Goal: Task Accomplishment & Management: Complete application form

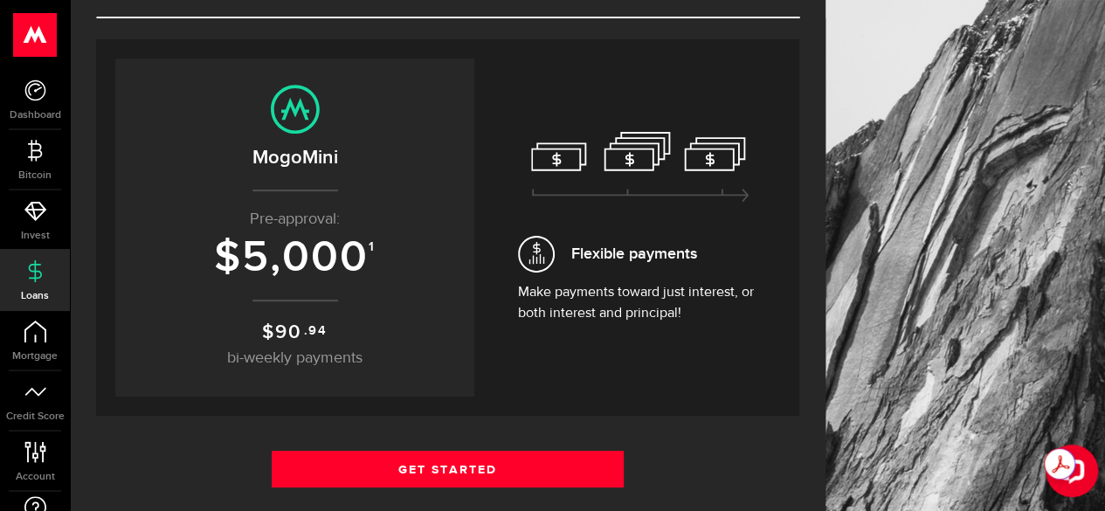
scroll to position [279, 0]
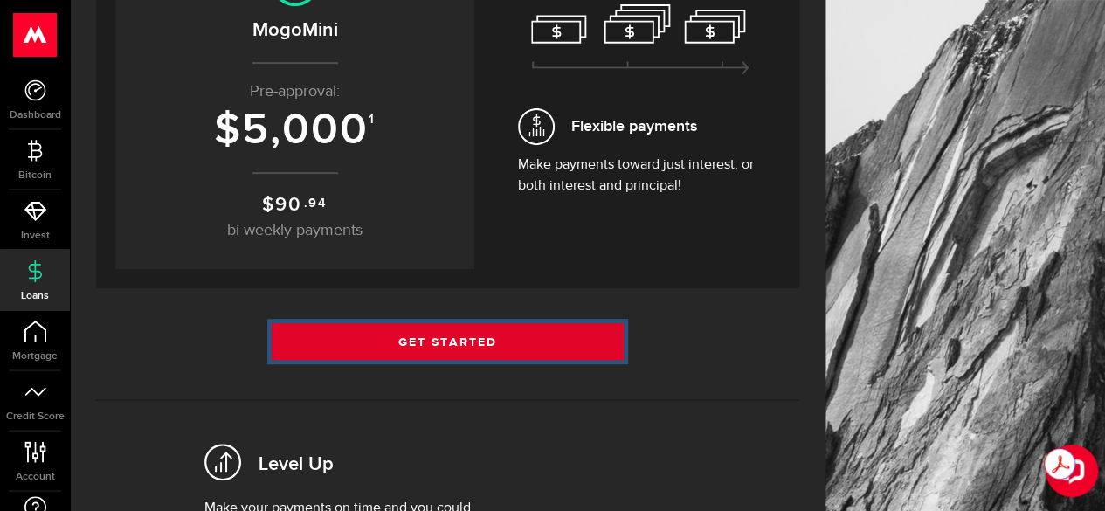
click at [464, 338] on link "Get Started" at bounding box center [448, 341] width 352 height 37
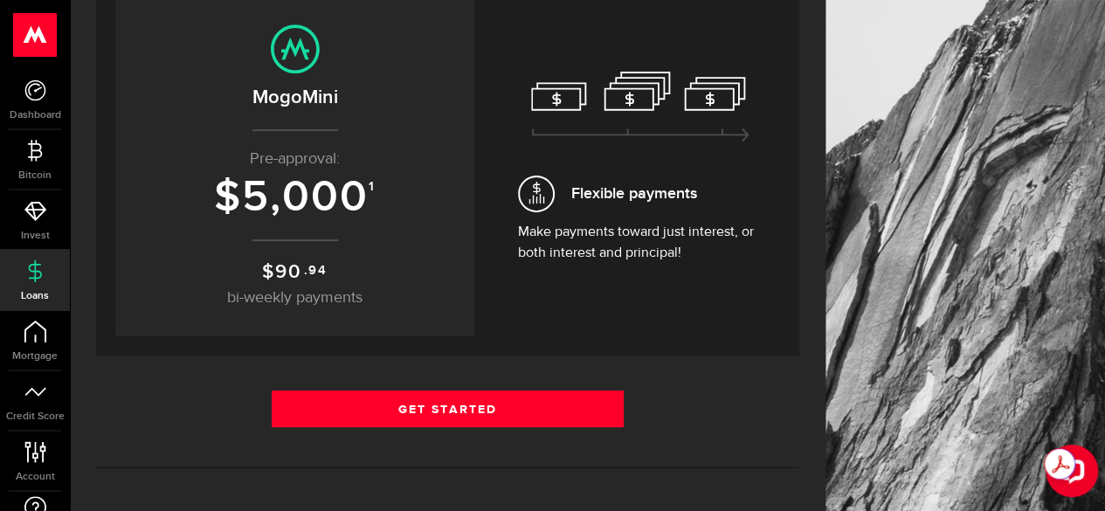
scroll to position [218, 0]
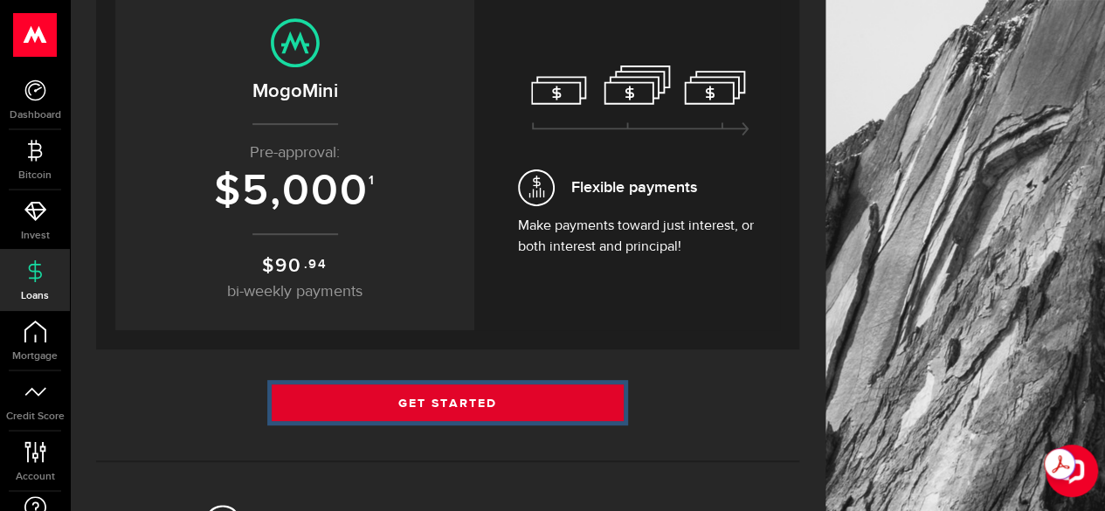
click at [459, 392] on link "Get Started" at bounding box center [448, 402] width 352 height 37
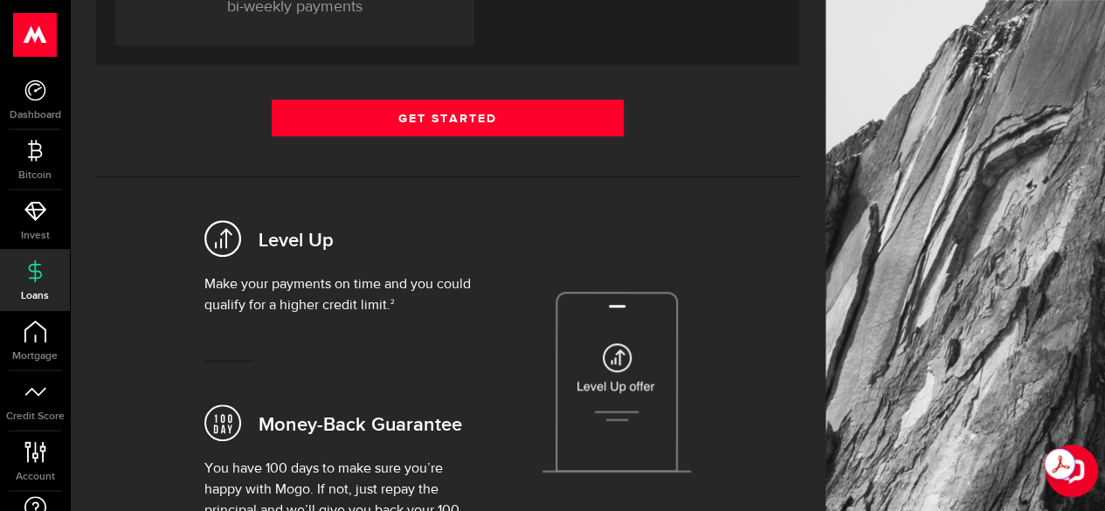
scroll to position [504, 0]
